Goal: Task Accomplishment & Management: Manage account settings

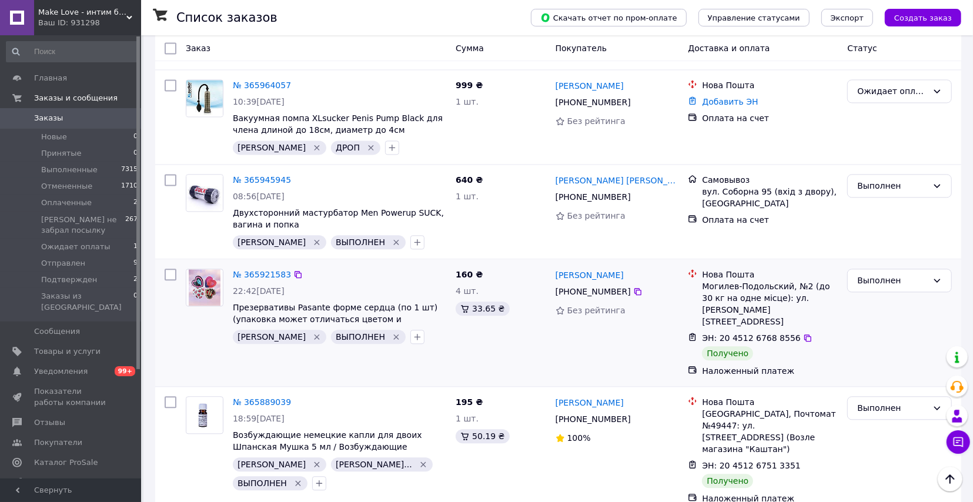
scroll to position [2140, 0]
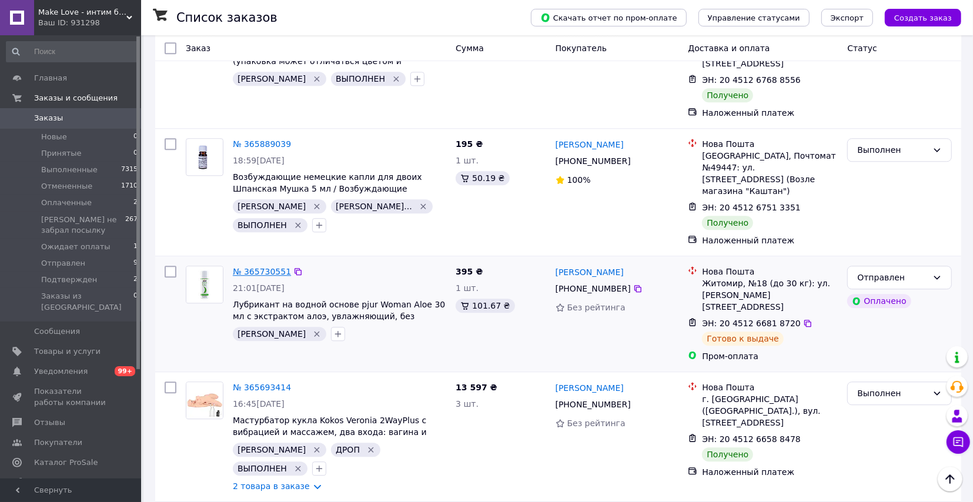
click at [272, 267] on link "№ 365730551" at bounding box center [262, 271] width 58 height 9
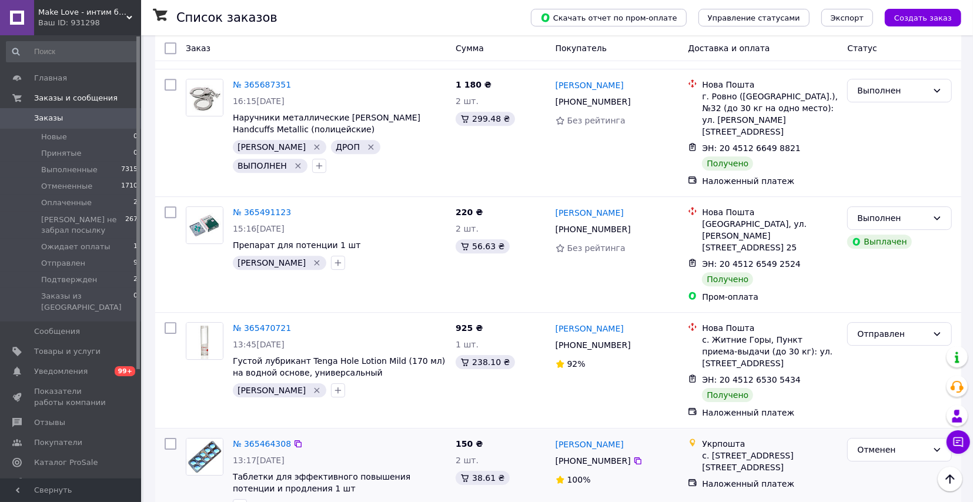
scroll to position [2593, 0]
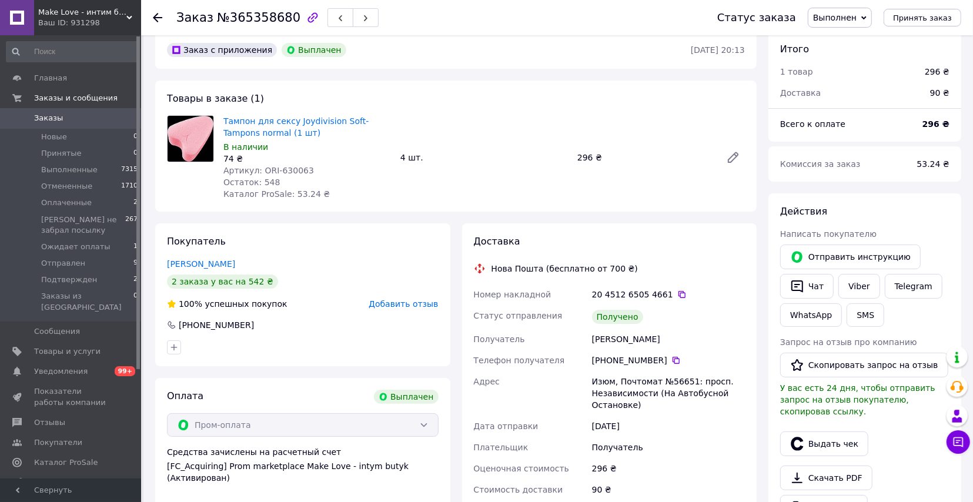
scroll to position [68, 0]
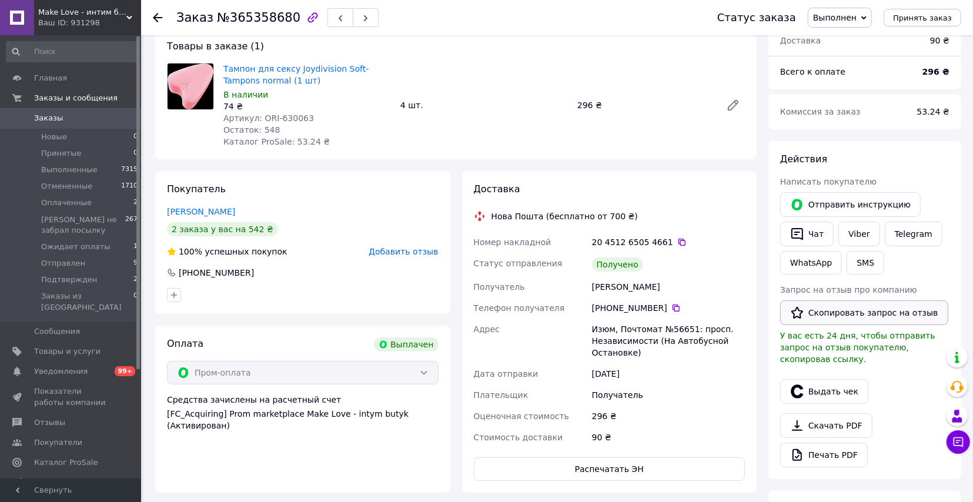
click at [837, 307] on button "Скопировать запрос на отзыв" at bounding box center [864, 312] width 168 height 25
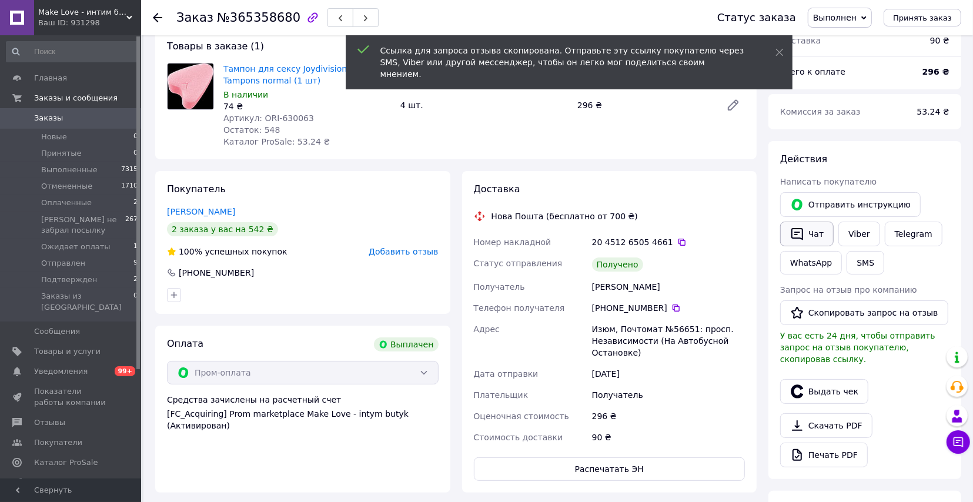
click at [818, 241] on button "Чат" at bounding box center [806, 234] width 53 height 25
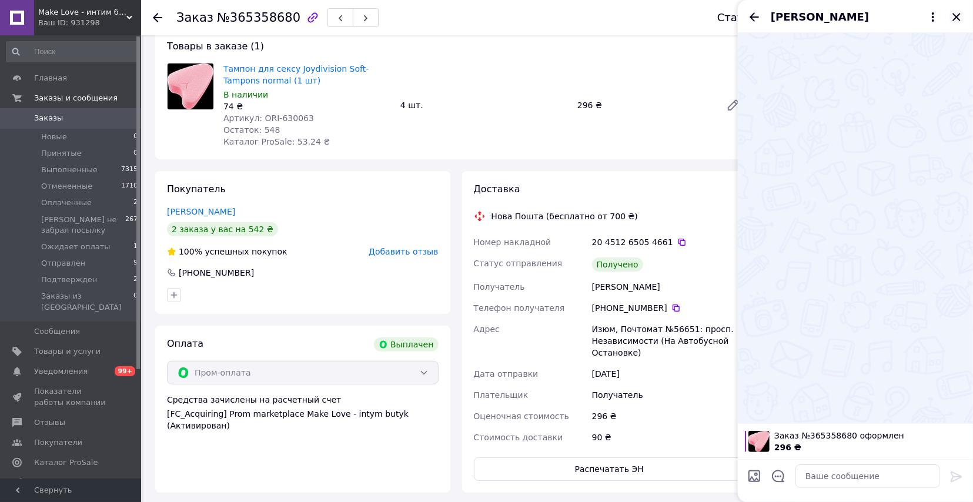
click at [956, 18] on icon "Закрыть" at bounding box center [956, 17] width 14 height 14
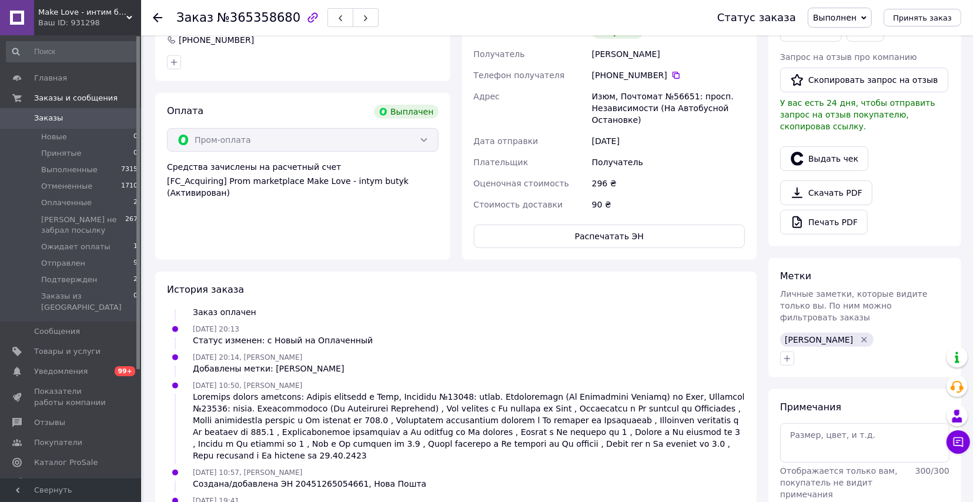
scroll to position [480, 0]
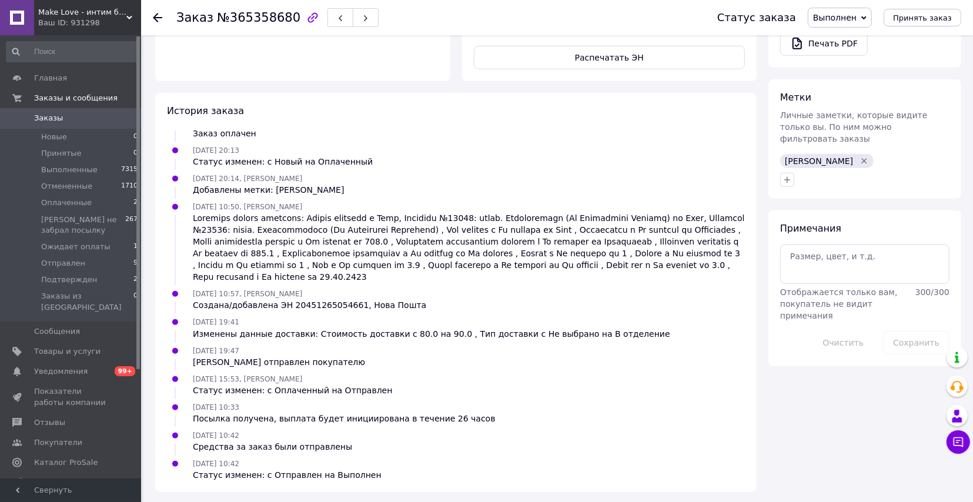
click at [58, 115] on span "Заказы" at bounding box center [48, 118] width 29 height 11
